Goal: Task Accomplishment & Management: Manage account settings

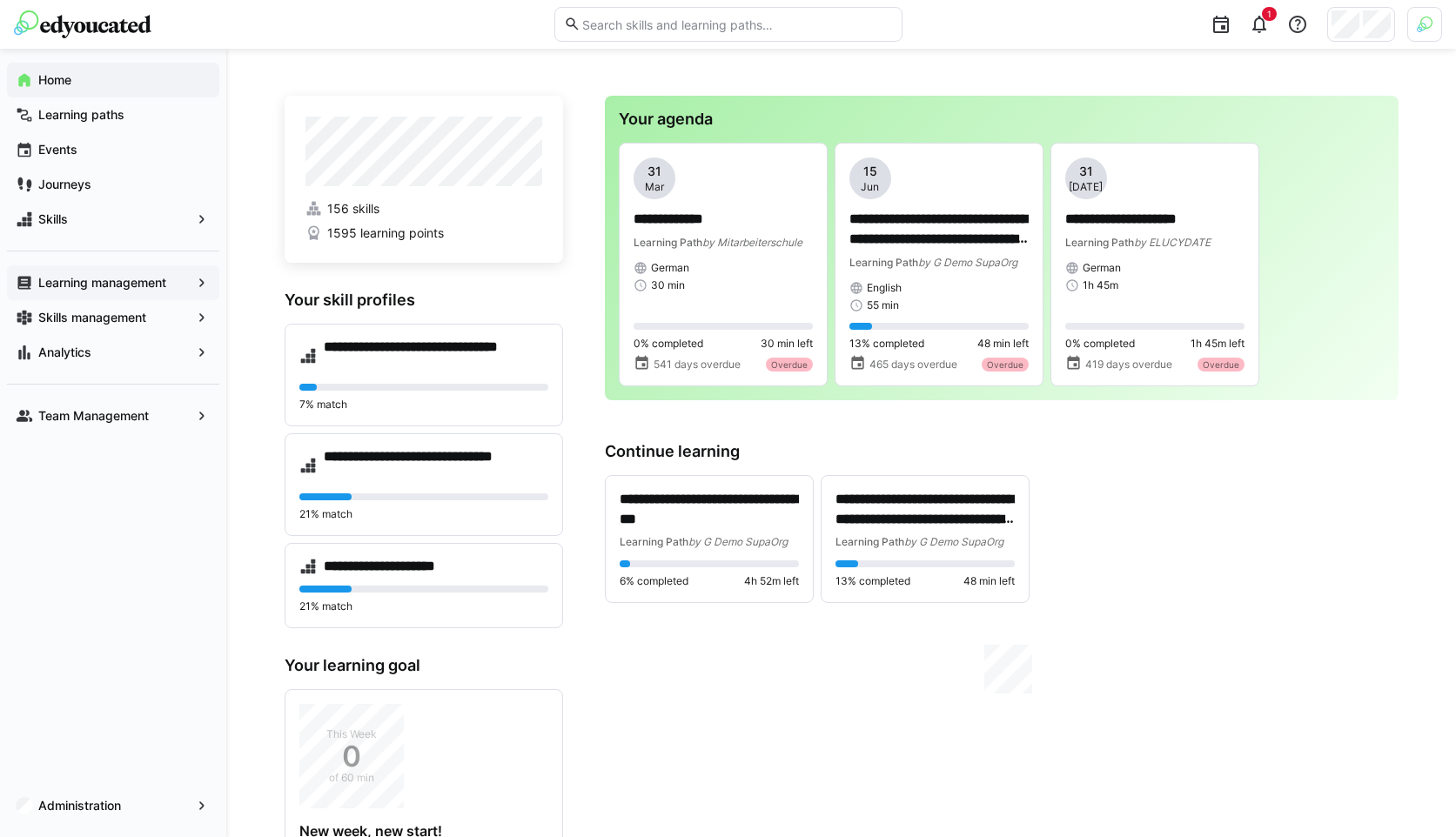
click at [70, 294] on div "Learning management" at bounding box center [113, 282] width 213 height 34
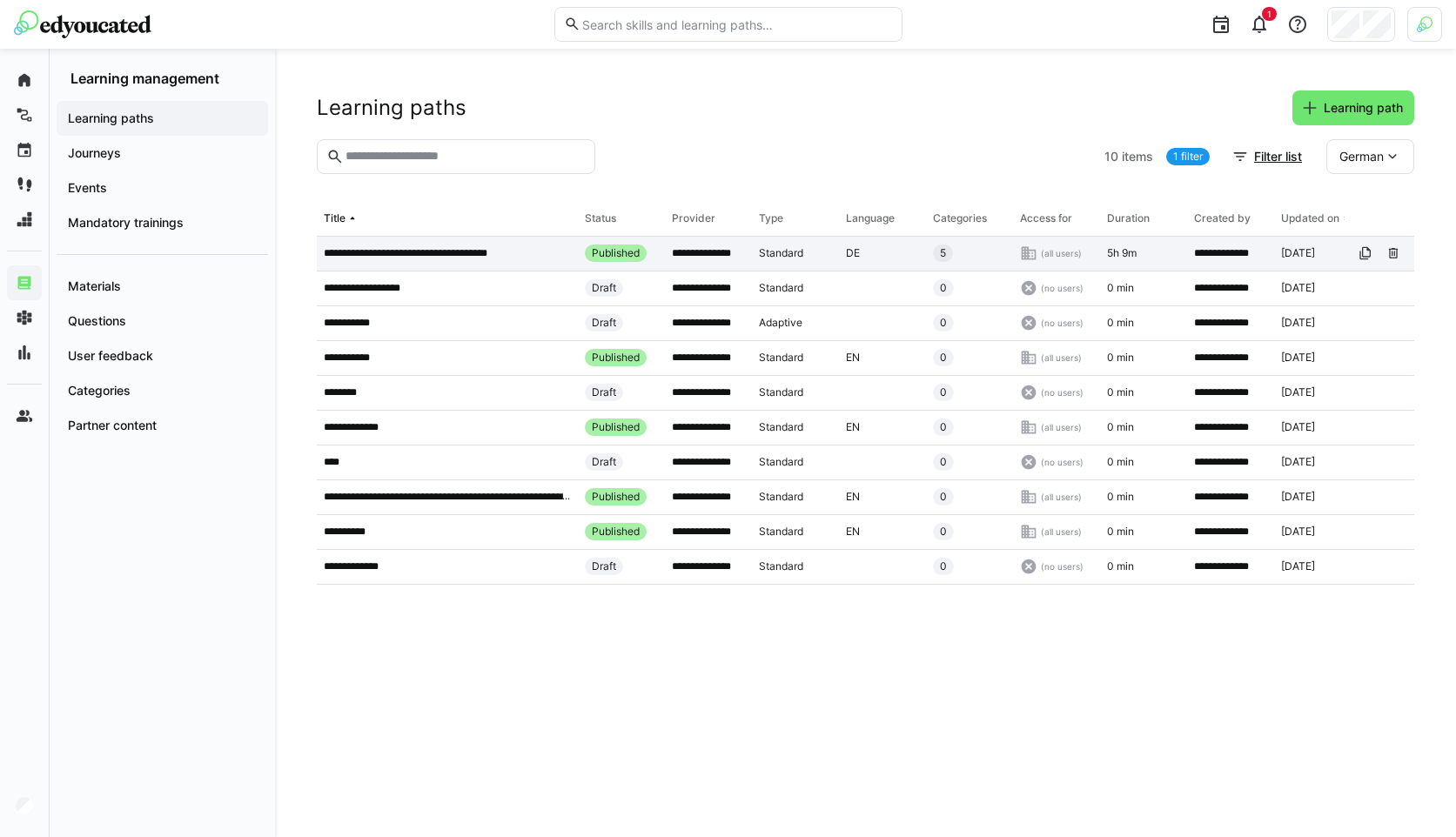
click at [478, 253] on p "**********" at bounding box center [422, 253] width 198 height 14
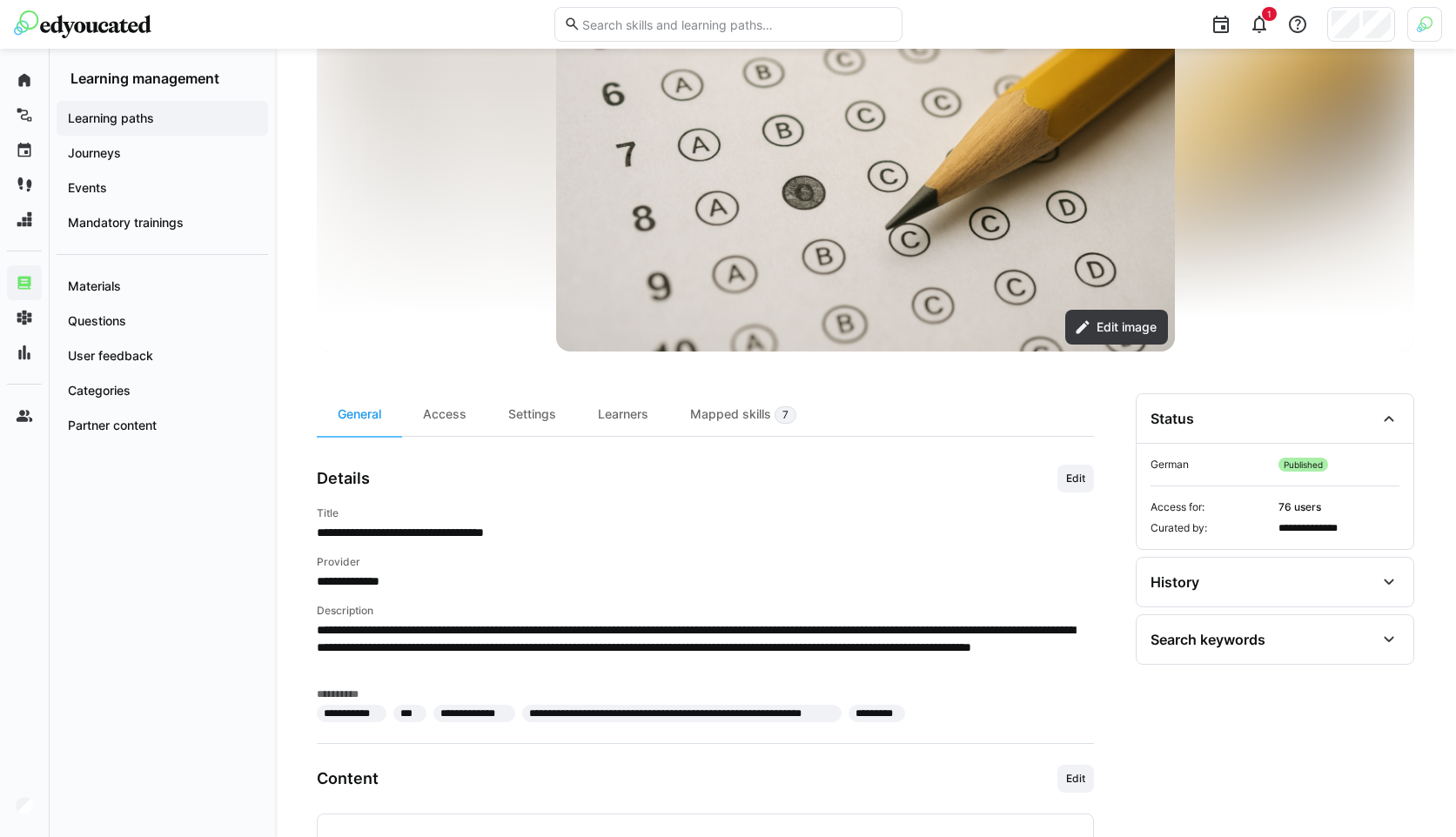
scroll to position [192, 0]
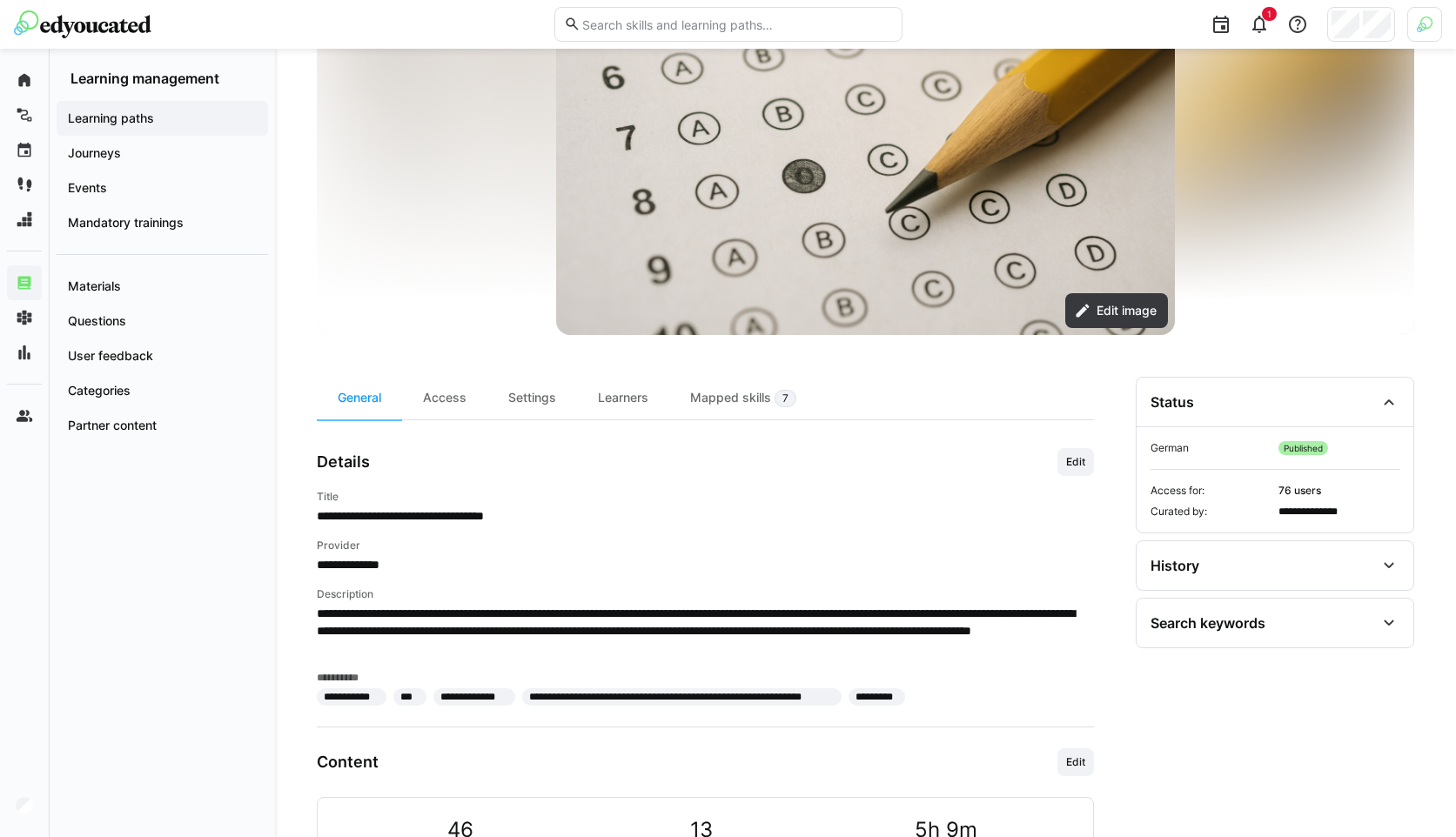
click at [1085, 463] on span "Edit" at bounding box center [1076, 461] width 22 height 14
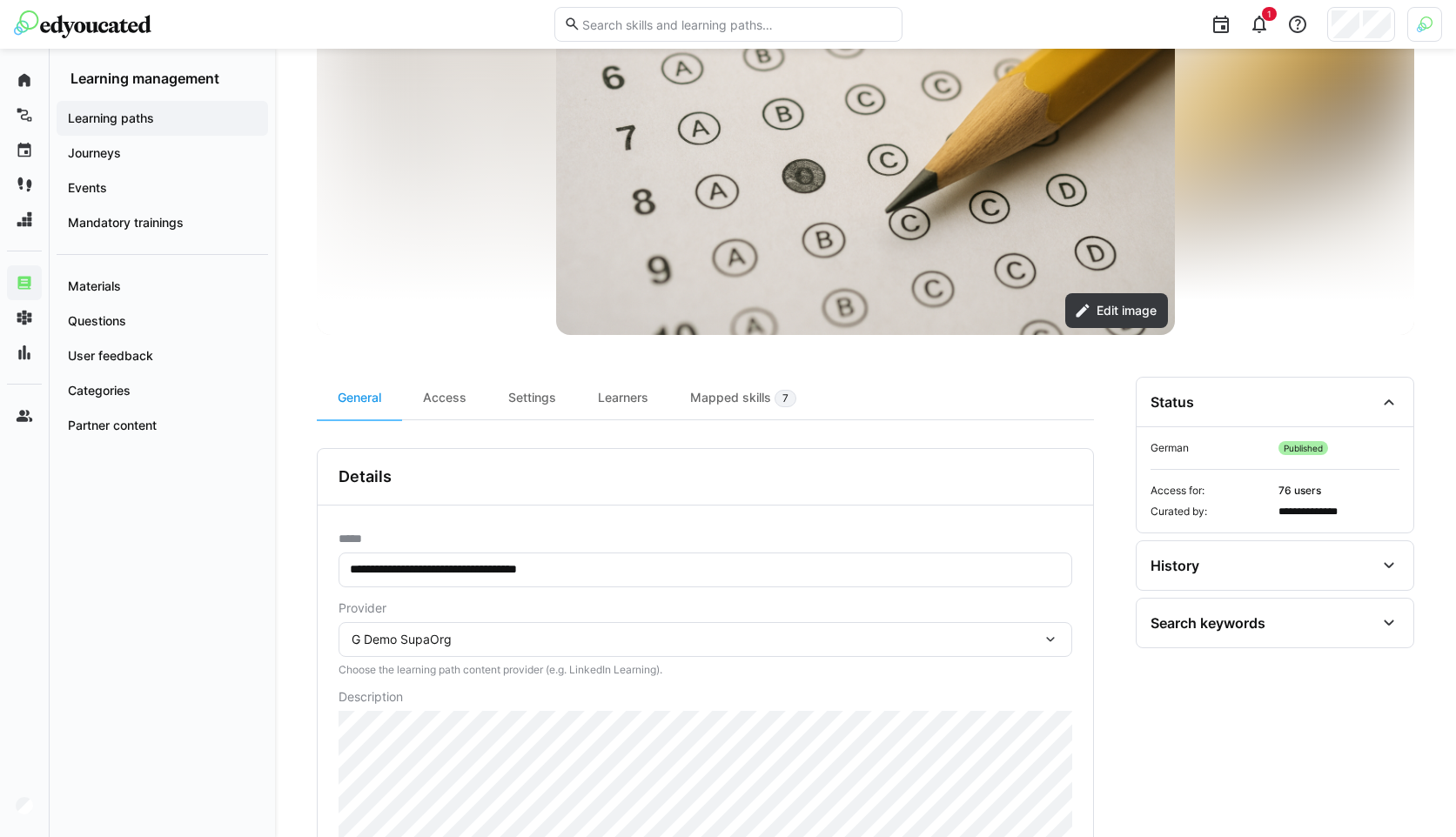
click at [464, 638] on div "G Demo SupaOrg" at bounding box center [696, 639] width 691 height 16
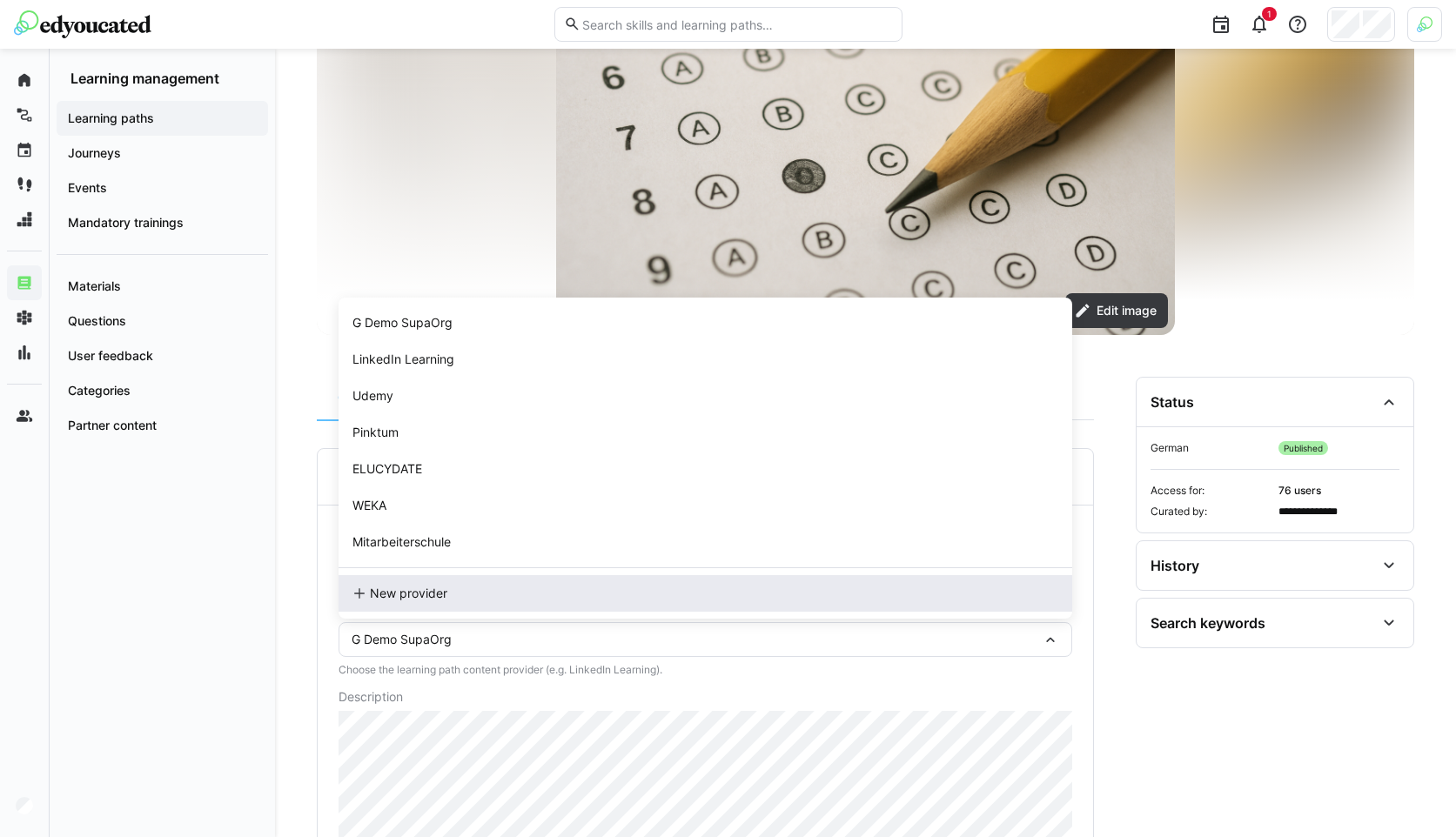
click at [457, 594] on div "New provider" at bounding box center [705, 594] width 706 height 18
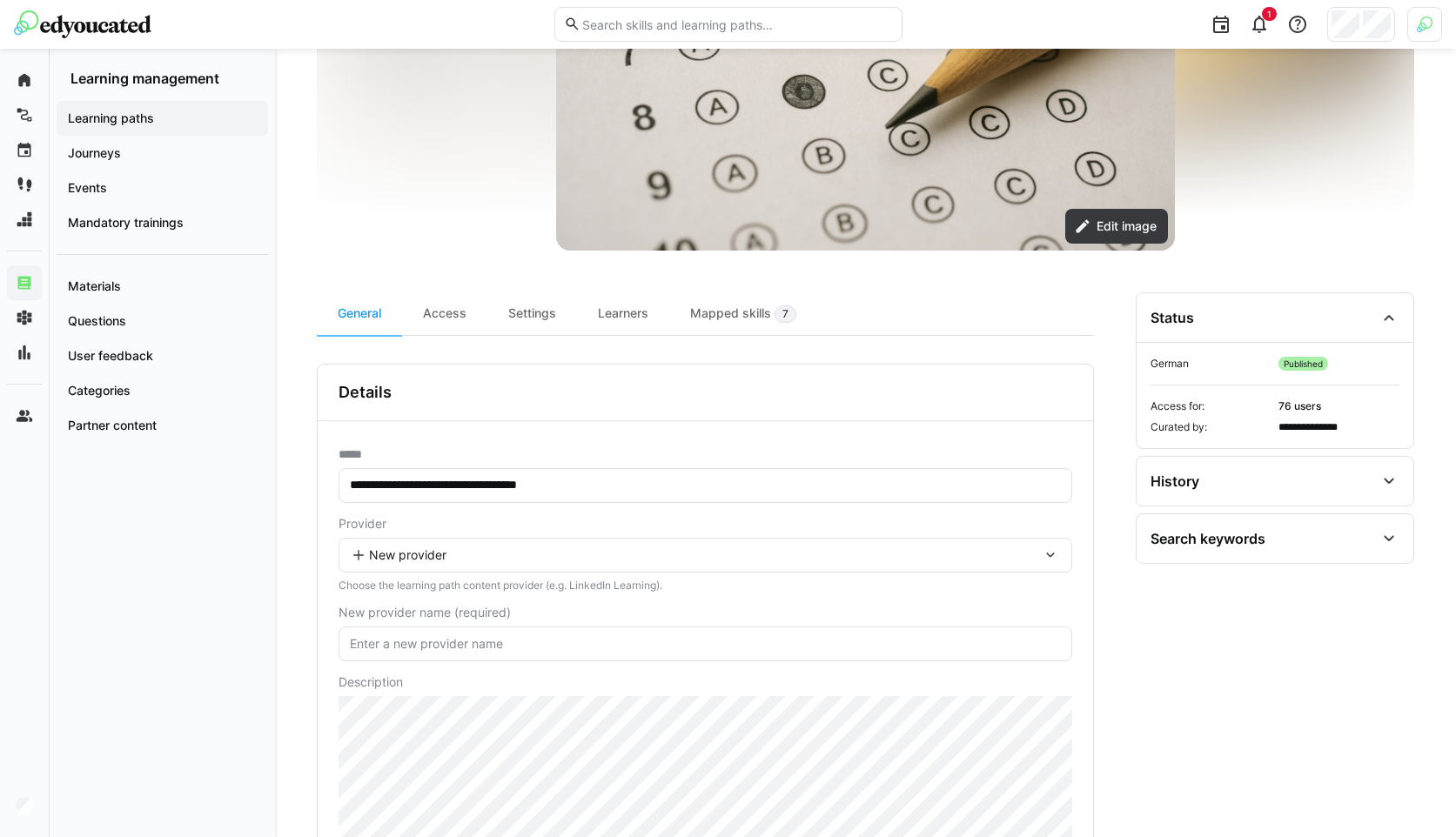
scroll to position [278, 0]
click at [381, 644] on input "text" at bounding box center [706, 643] width 715 height 16
drag, startPoint x: 405, startPoint y: 638, endPoint x: 381, endPoint y: 637, distance: 24.0
click at [405, 638] on input "text" at bounding box center [706, 643] width 715 height 16
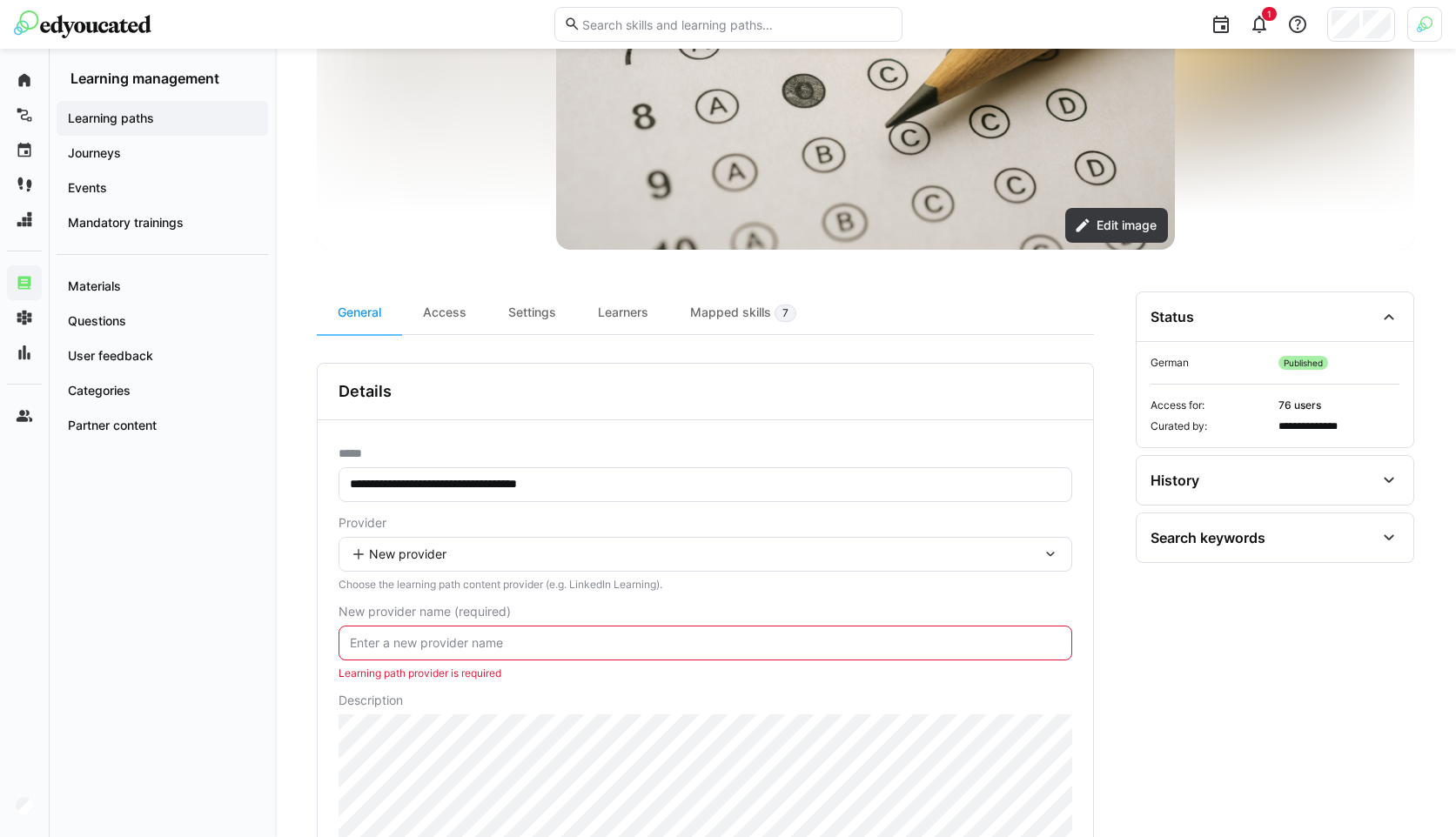
click at [266, 628] on div "Learning paths Journeys Events Mandatory trainings Materials Questions User fee…" at bounding box center [162, 461] width 226 height 750
click at [430, 638] on input "text" at bounding box center [706, 643] width 715 height 16
click at [255, 637] on div "Learning paths Journeys Events Mandatory trainings Materials Questions User fee…" at bounding box center [162, 461] width 226 height 750
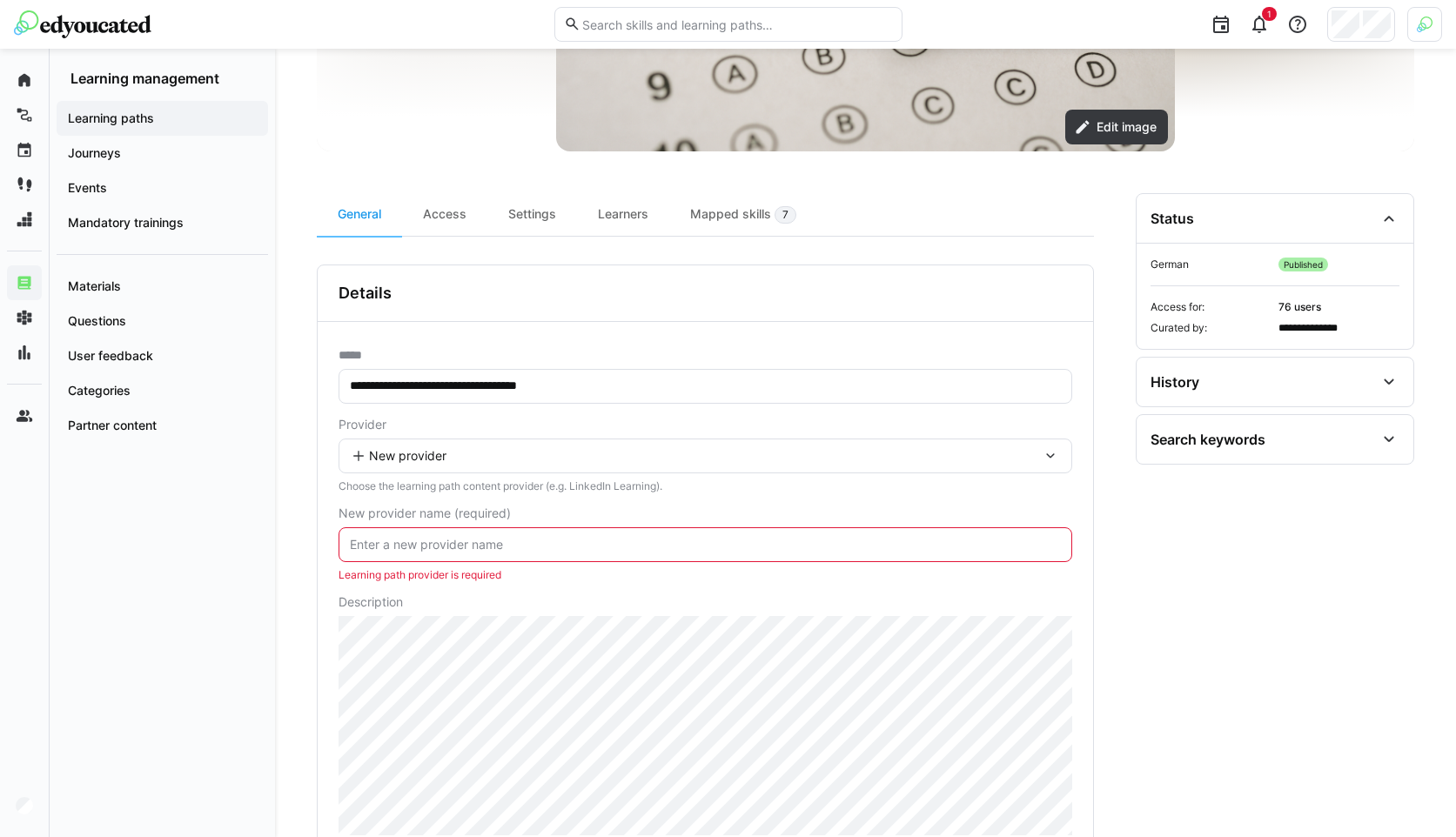
scroll to position [408, 0]
